Goal: Complete application form

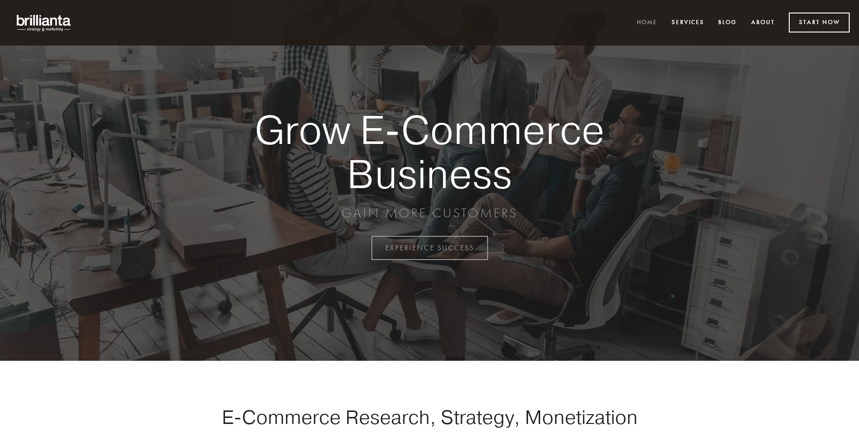
scroll to position [2436, 0]
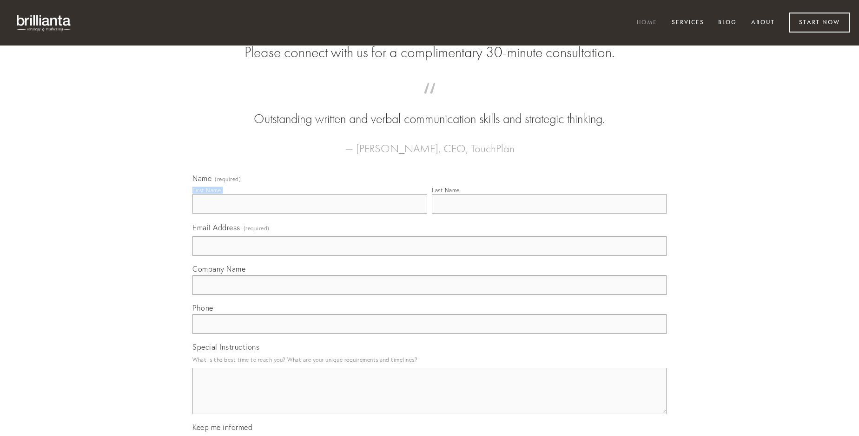
type input "[PERSON_NAME]"
click at [549, 214] on input "Last Name" at bounding box center [549, 204] width 235 height 20
type input "[PERSON_NAME]"
click at [429, 256] on input "Email Address (required)" at bounding box center [429, 247] width 474 height 20
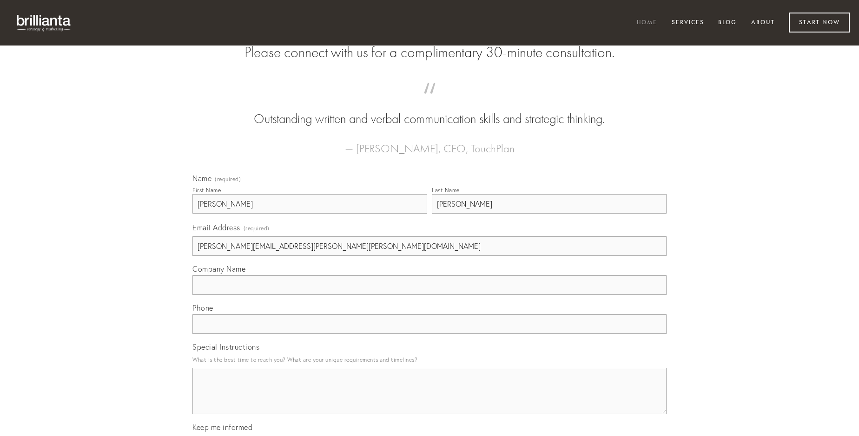
type input "[PERSON_NAME][EMAIL_ADDRESS][PERSON_NAME][PERSON_NAME][DOMAIN_NAME]"
click at [429, 295] on input "Company Name" at bounding box center [429, 286] width 474 height 20
type input "aggredior"
click at [429, 334] on input "text" at bounding box center [429, 325] width 474 height 20
click at [429, 400] on textarea "Special Instructions" at bounding box center [429, 391] width 474 height 46
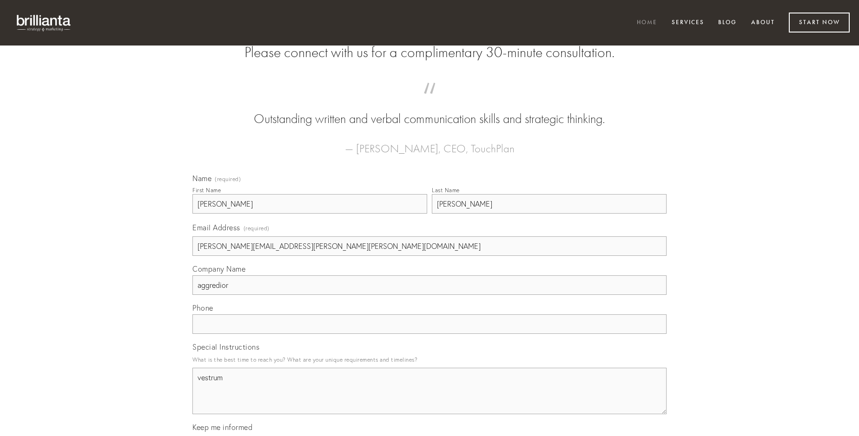
type textarea "vestrum"
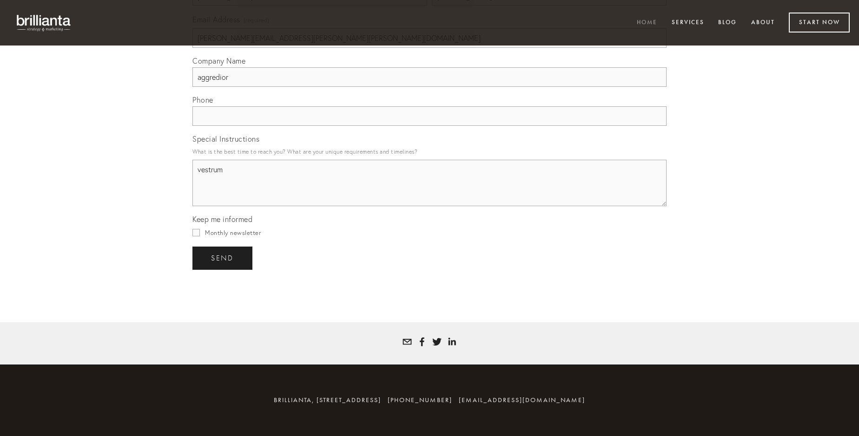
click at [223, 258] on span "send" at bounding box center [222, 258] width 23 height 8
